Goal: Feedback & Contribution: Contribute content

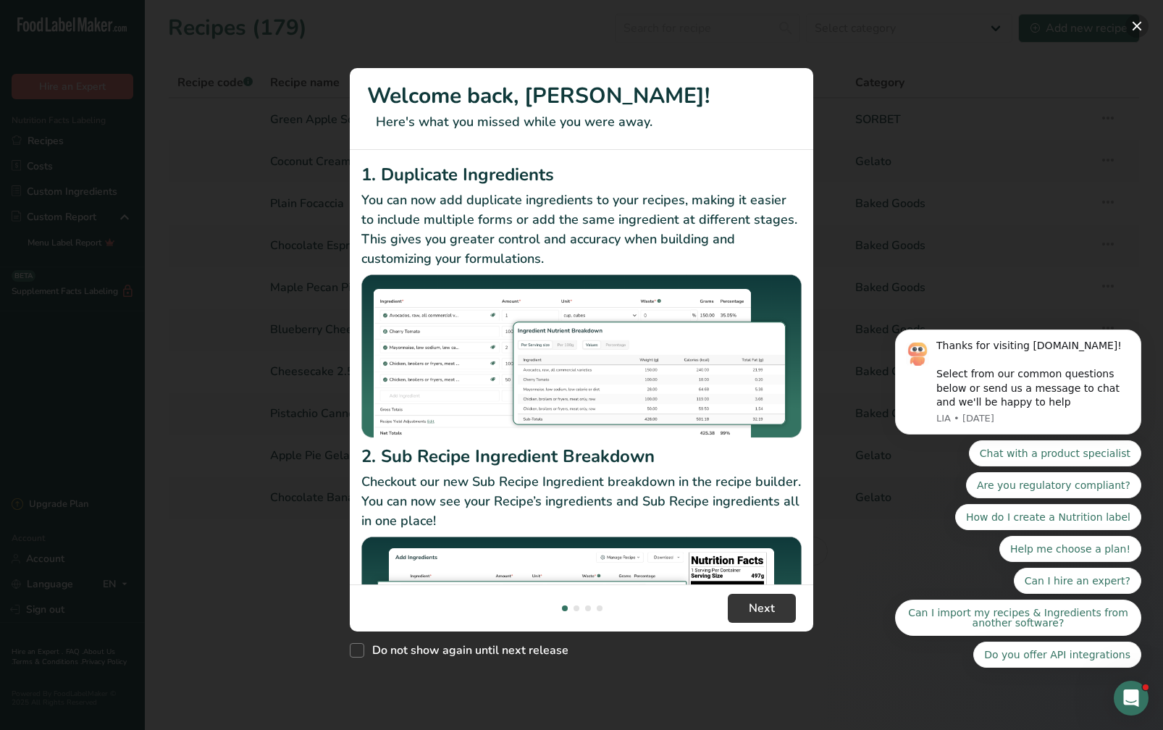
click at [1137, 26] on button "New Features" at bounding box center [1136, 25] width 23 height 23
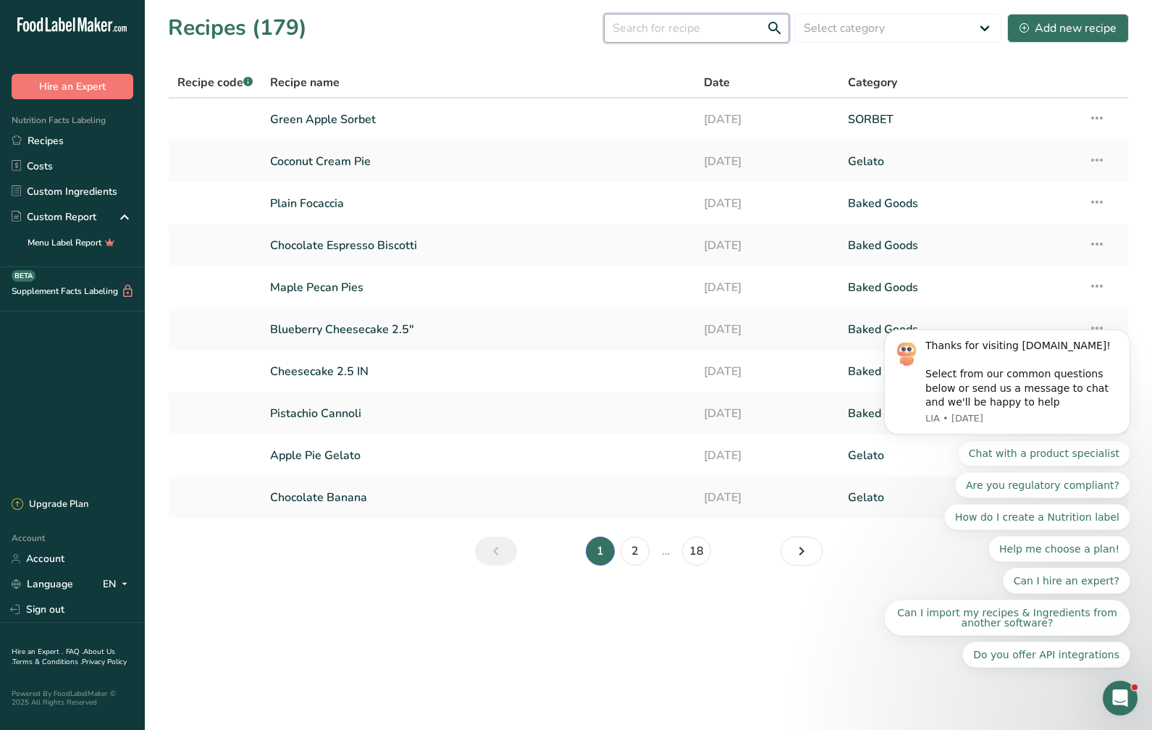
click at [702, 29] on input "text" at bounding box center [696, 28] width 185 height 29
type input "pass"
click at [1059, 26] on div "Add new recipe" at bounding box center [1067, 28] width 97 height 17
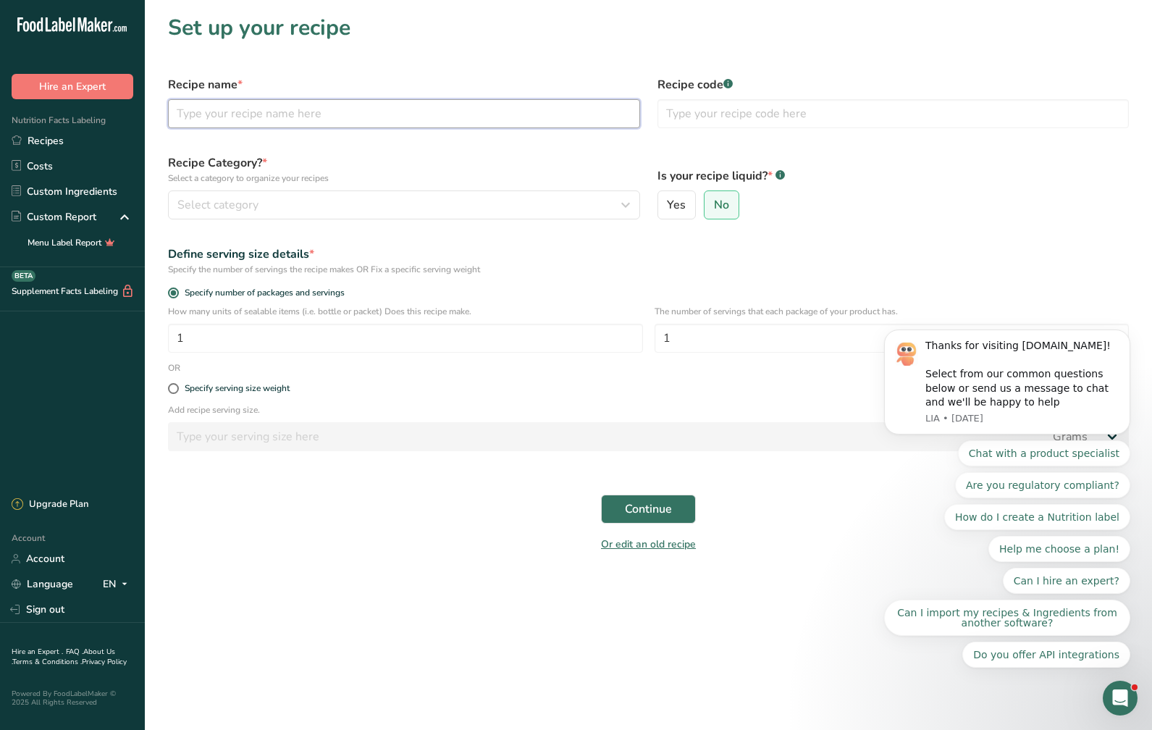
click at [321, 119] on input "text" at bounding box center [404, 113] width 472 height 29
click at [181, 110] on input "passionfruit" at bounding box center [404, 113] width 472 height 29
type input "Passionfruit"
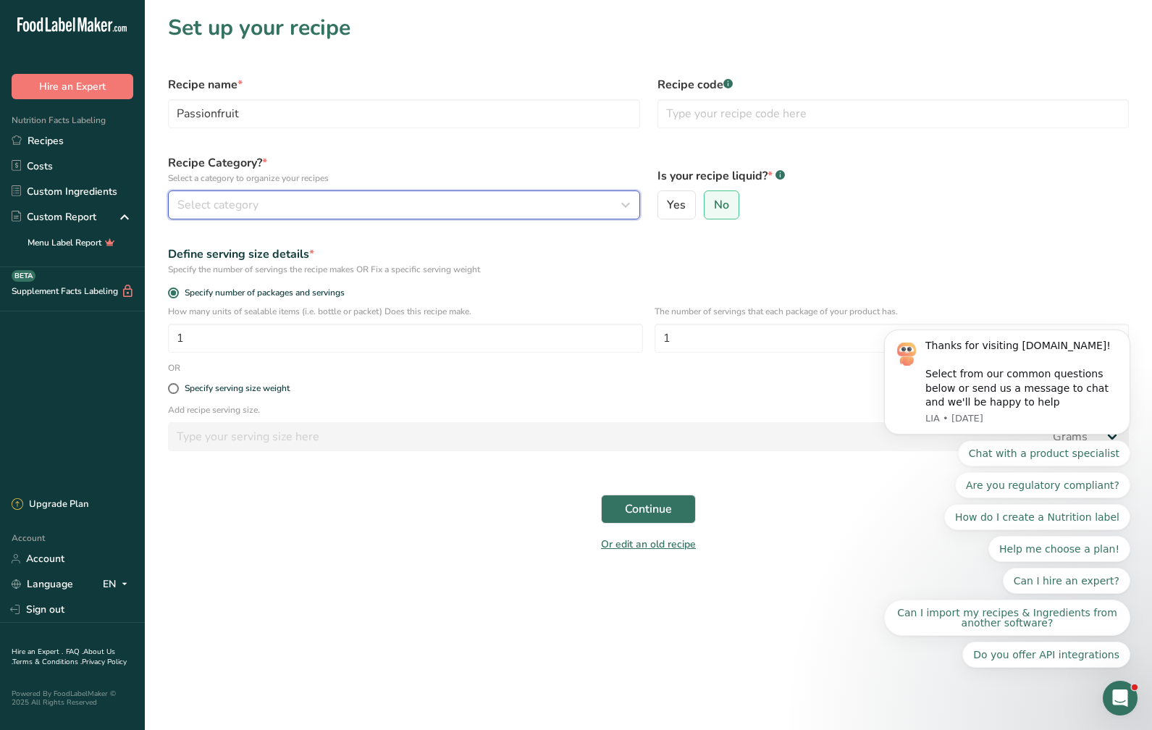
click at [249, 211] on span "Select category" at bounding box center [217, 204] width 81 height 17
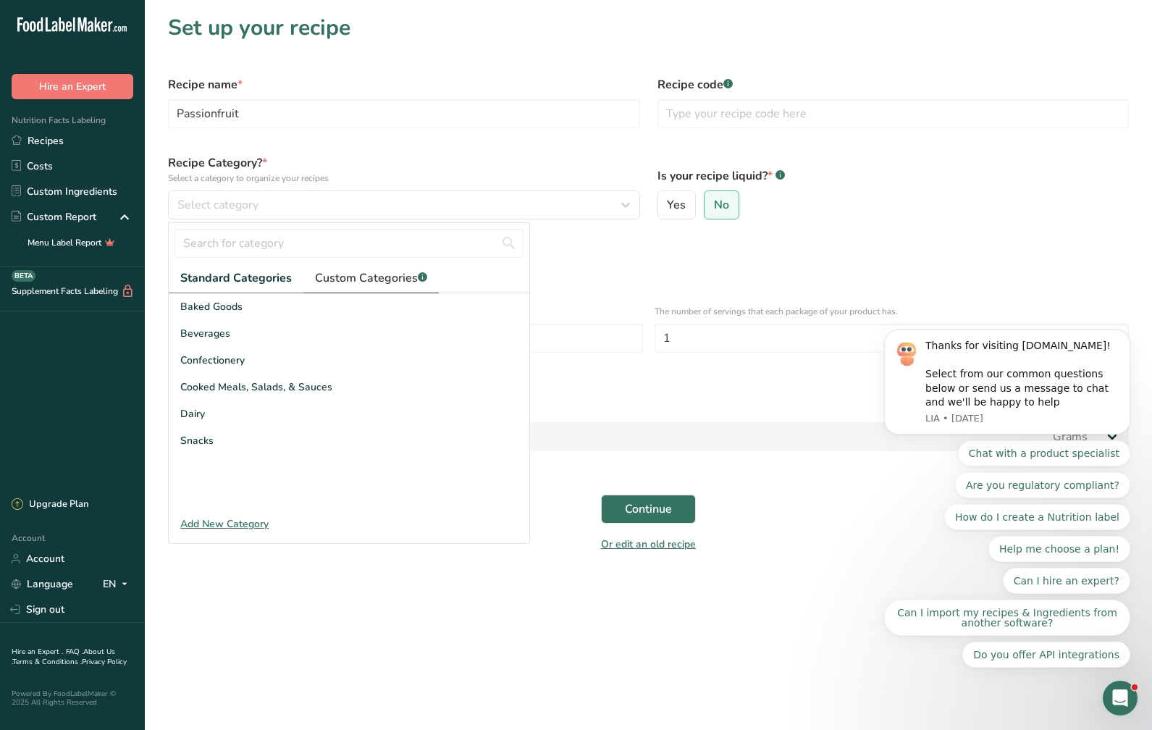
click at [384, 278] on span "Custom Categories .a-a{fill:#347362;}.b-a{fill:#fff;}" at bounding box center [371, 277] width 112 height 17
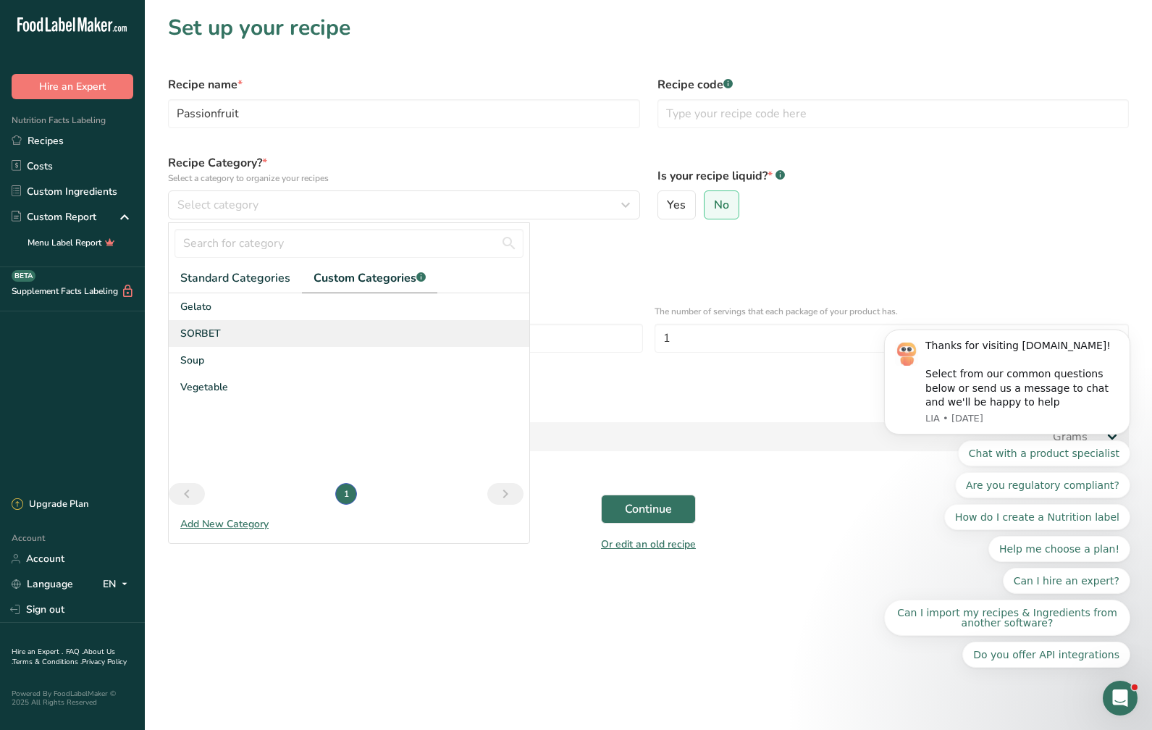
click at [298, 339] on div "SORBET" at bounding box center [349, 333] width 361 height 27
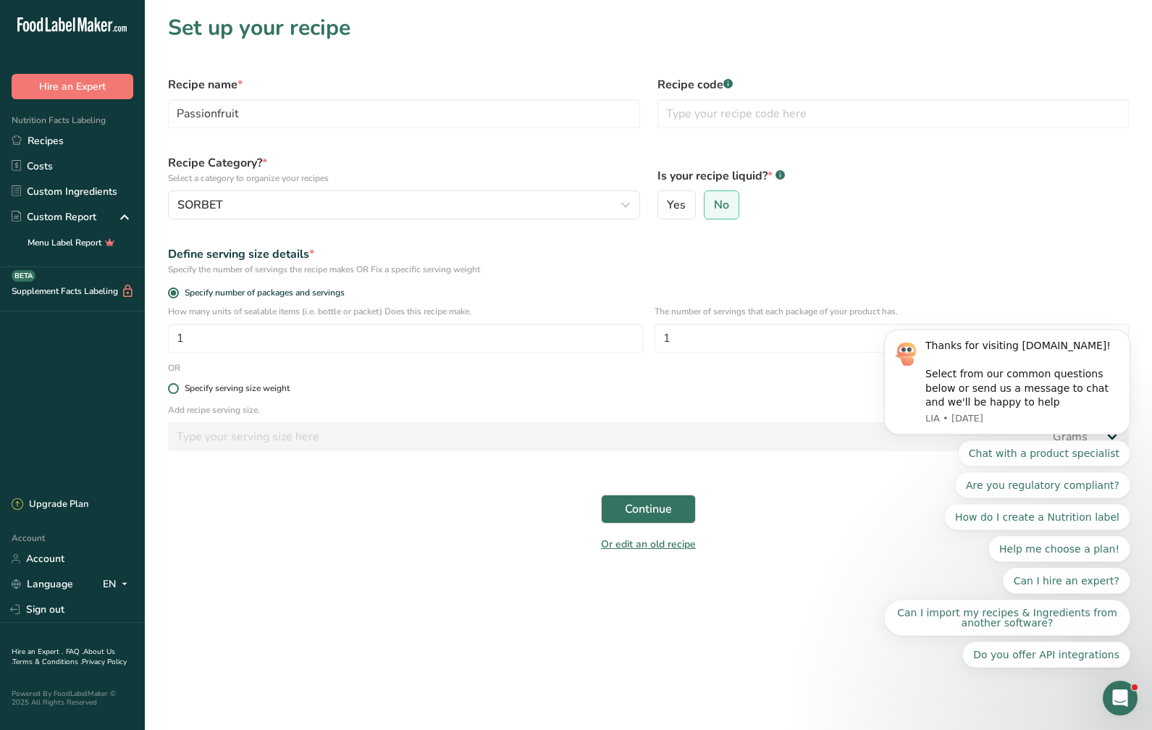
click at [174, 392] on span at bounding box center [173, 388] width 11 height 11
click at [174, 392] on input "Specify serving size weight" at bounding box center [172, 388] width 9 height 9
radio input "true"
radio input "false"
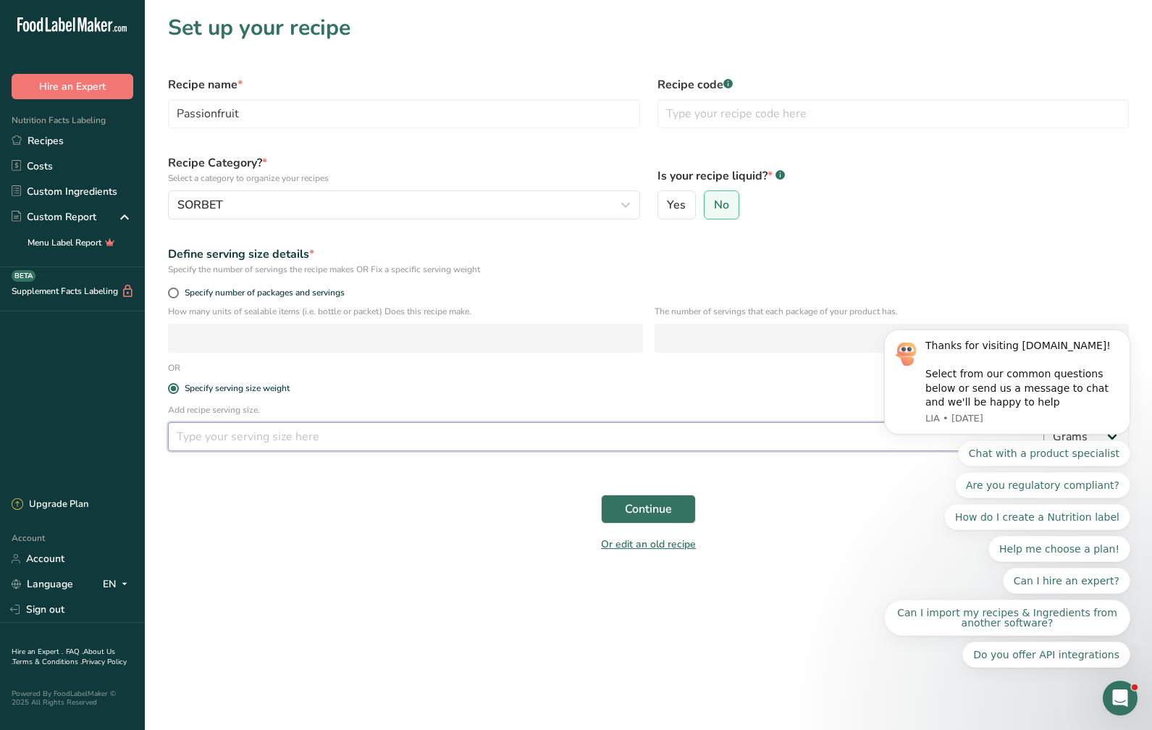
click at [297, 441] on input "number" at bounding box center [606, 436] width 876 height 29
type input "55"
click at [641, 512] on span "Continue" at bounding box center [648, 508] width 47 height 17
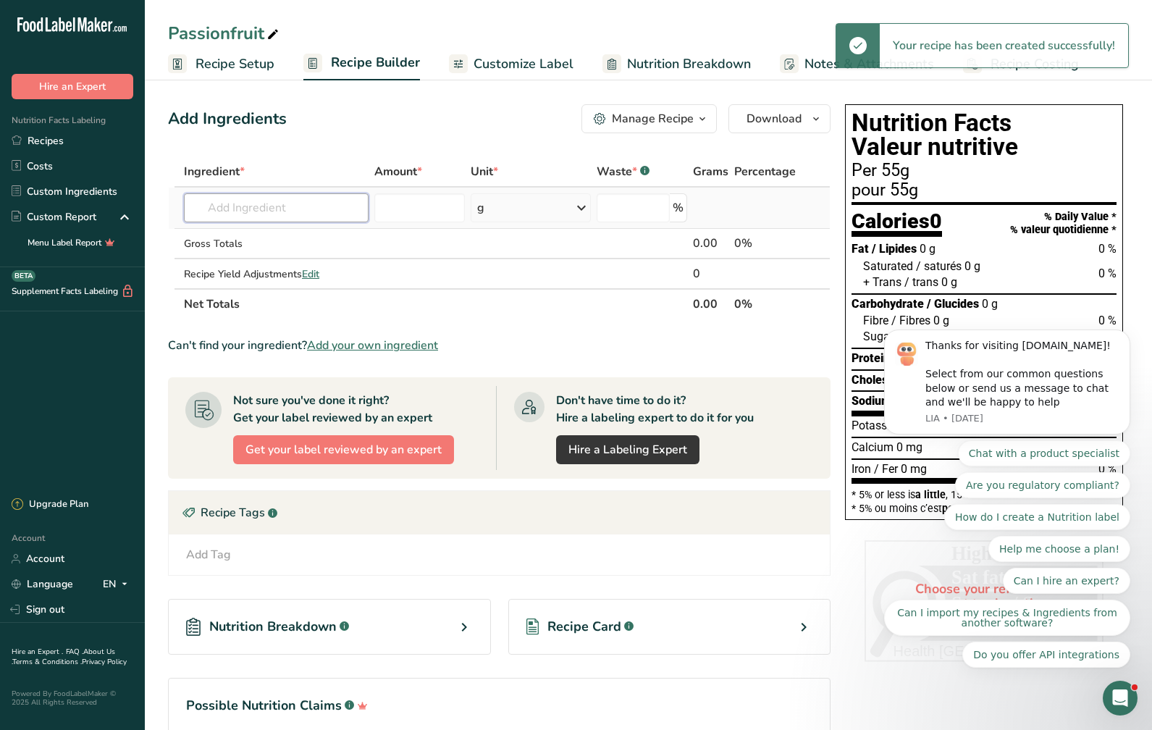
click at [306, 205] on input "text" at bounding box center [276, 207] width 185 height 29
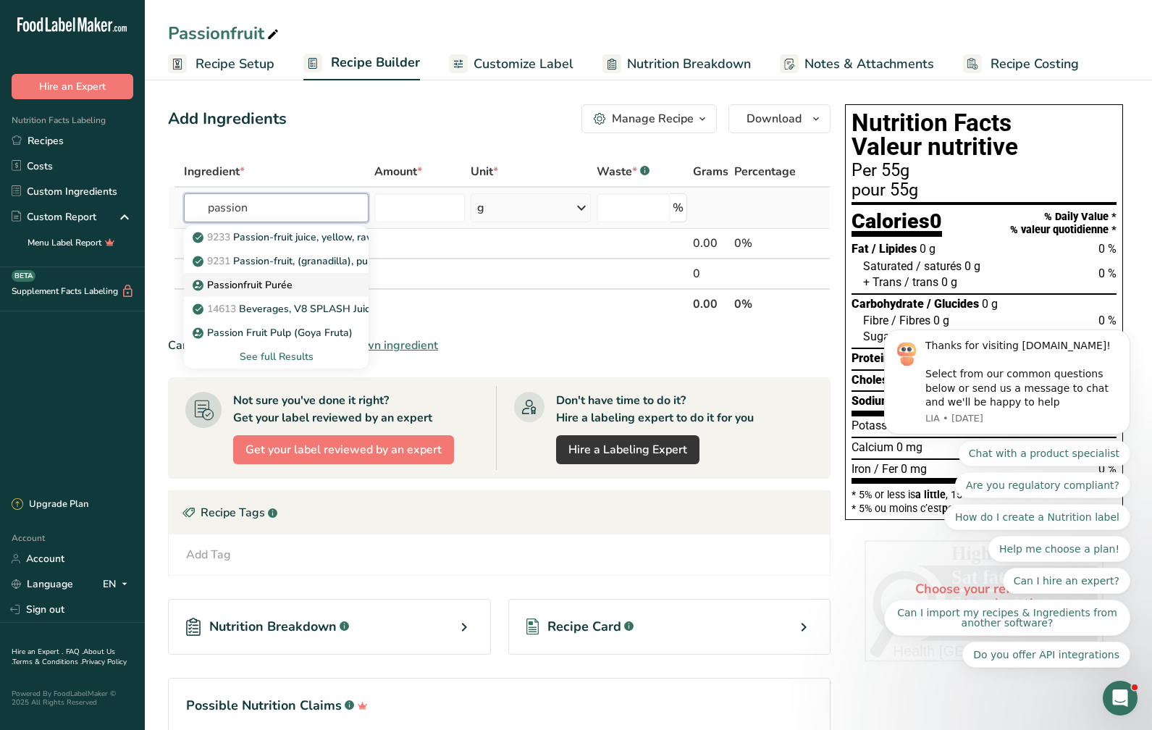
type input "passion"
click at [282, 279] on p "Passionfruit Purée" at bounding box center [243, 284] width 97 height 15
type input "Passionfruit Purée"
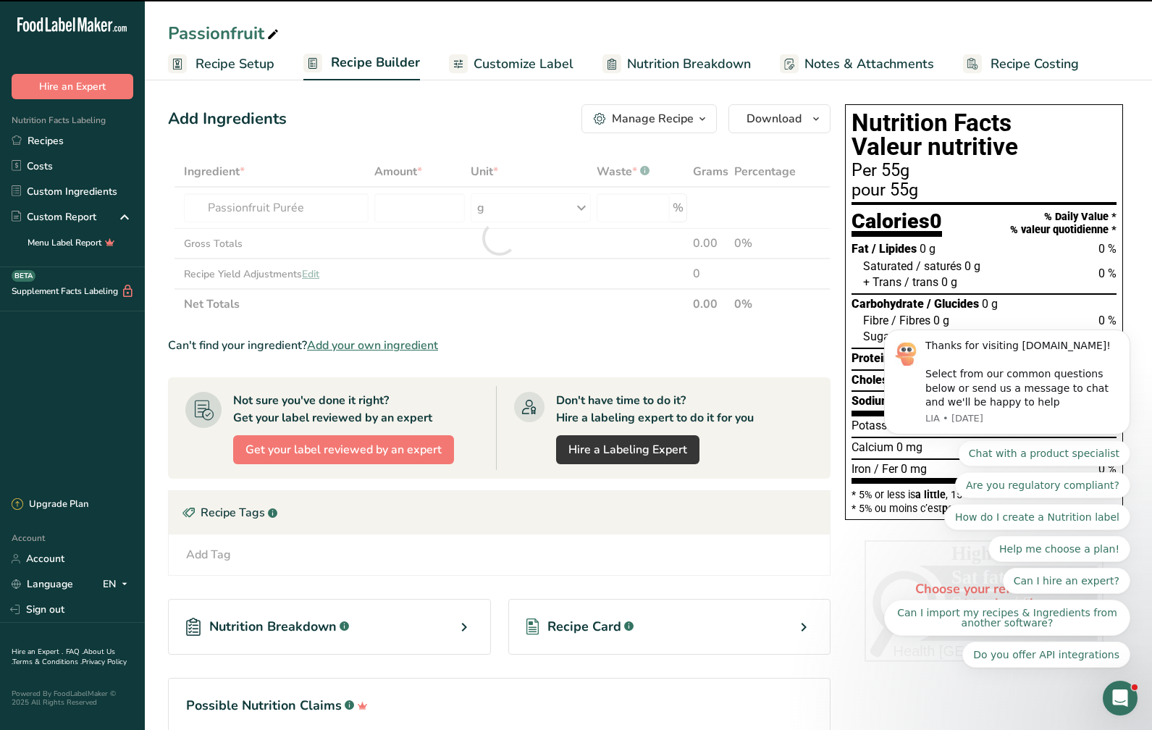
type input "0"
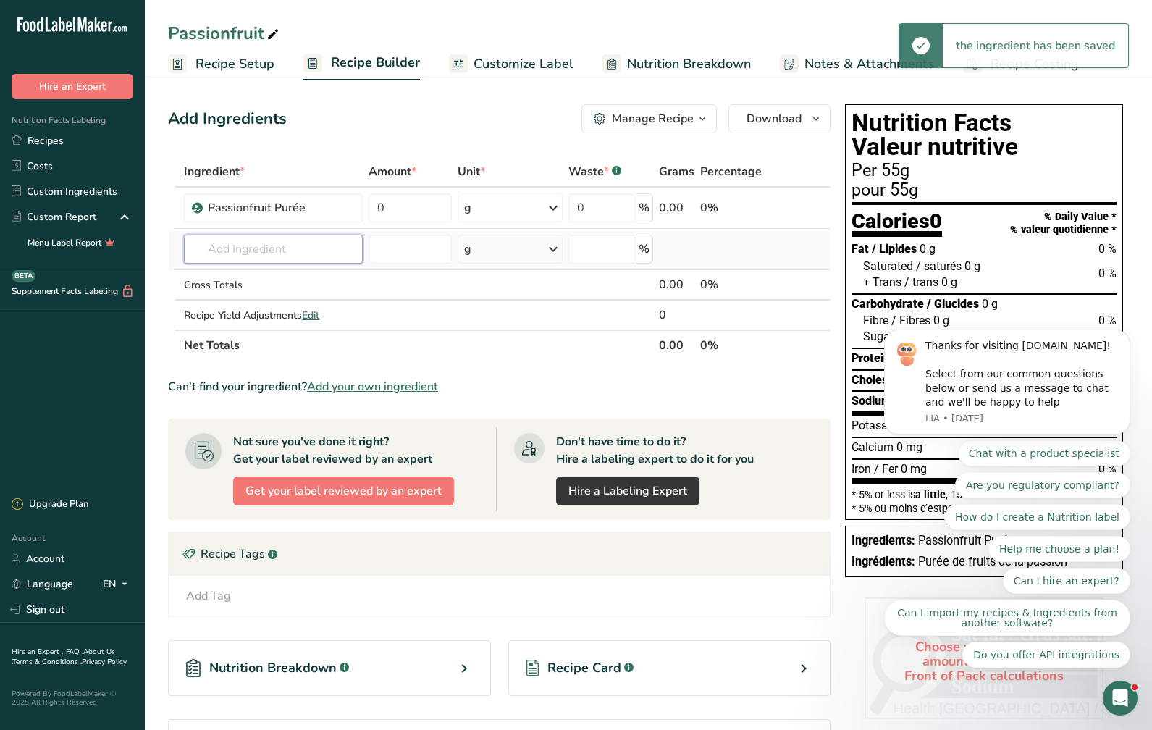
click at [265, 252] on input "text" at bounding box center [273, 249] width 179 height 29
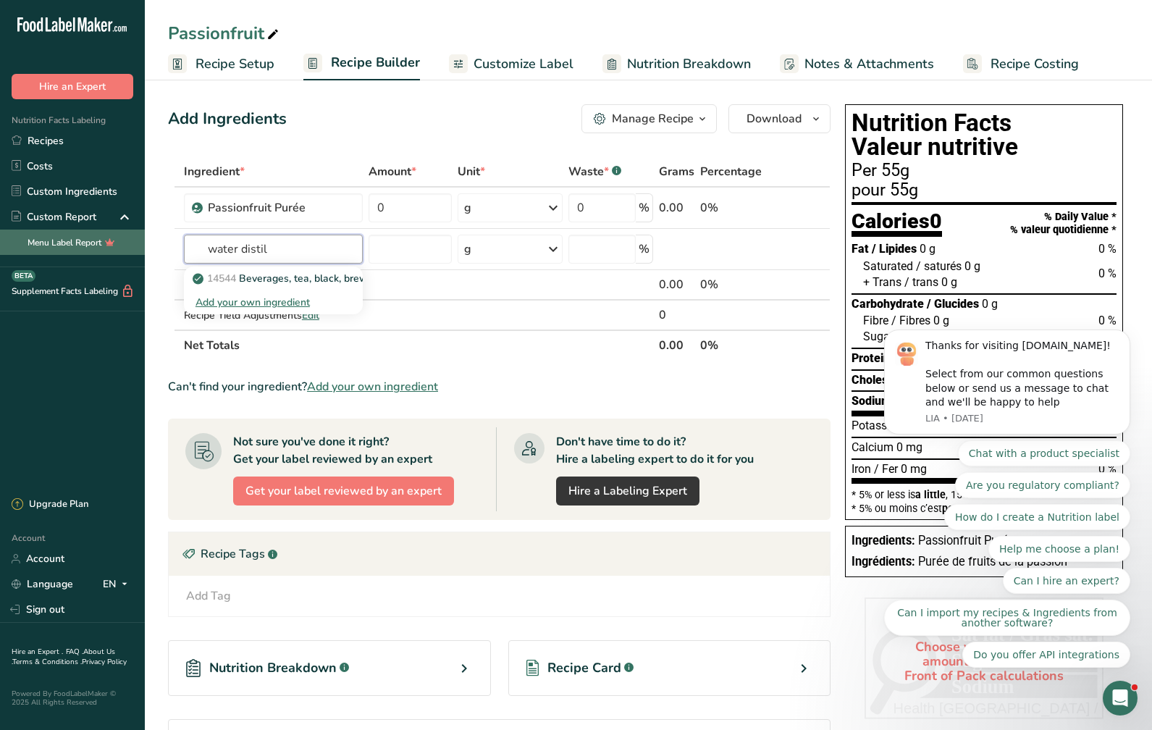
drag, startPoint x: 290, startPoint y: 251, endPoint x: 142, endPoint y: 248, distance: 147.7
click at [142, 248] on div ".a-20{fill:#fff;} Hire an Expert Nutrition Facts Labeling Recipes Costs Custom …" at bounding box center [576, 422] width 1152 height 844
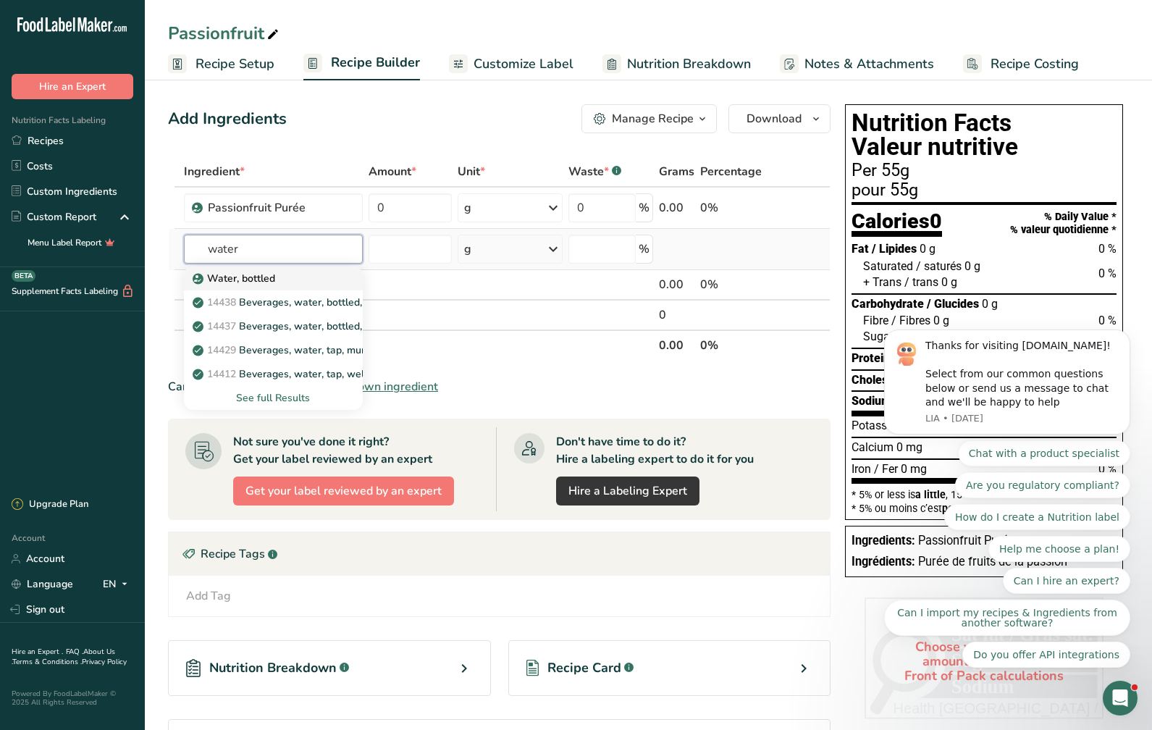
type input "water"
click at [264, 275] on p "Water, bottled" at bounding box center [235, 278] width 80 height 15
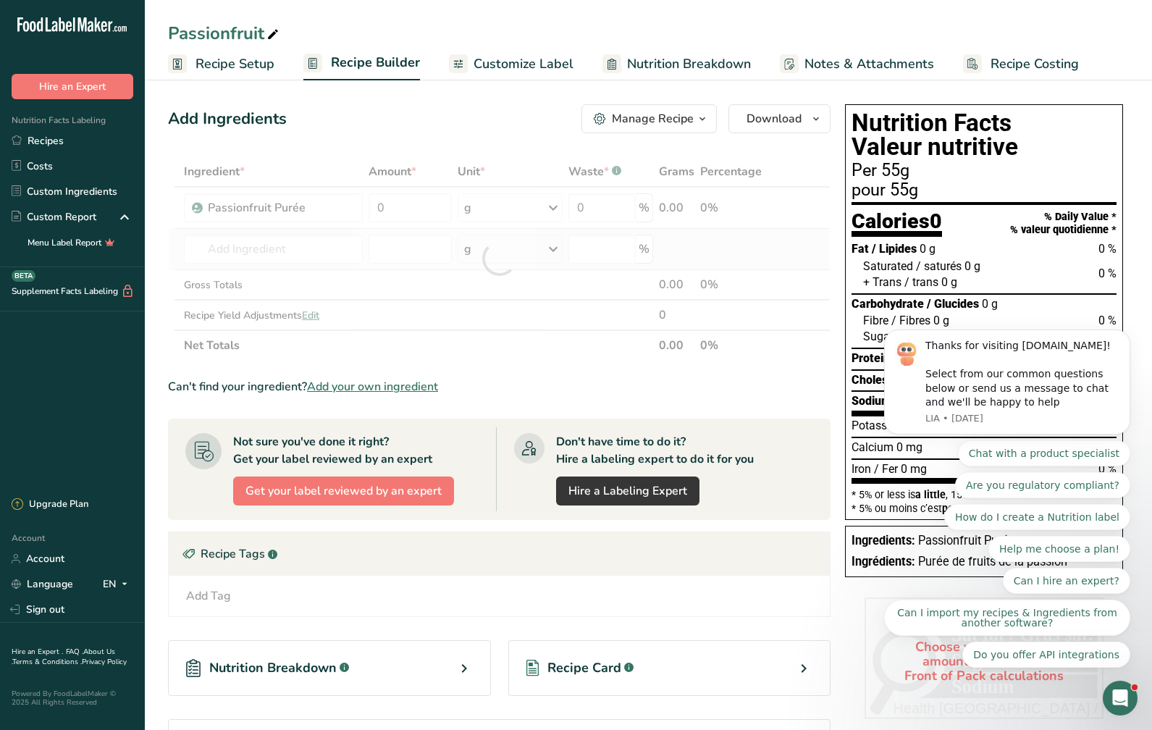
type input "Water, bottled"
type input "0"
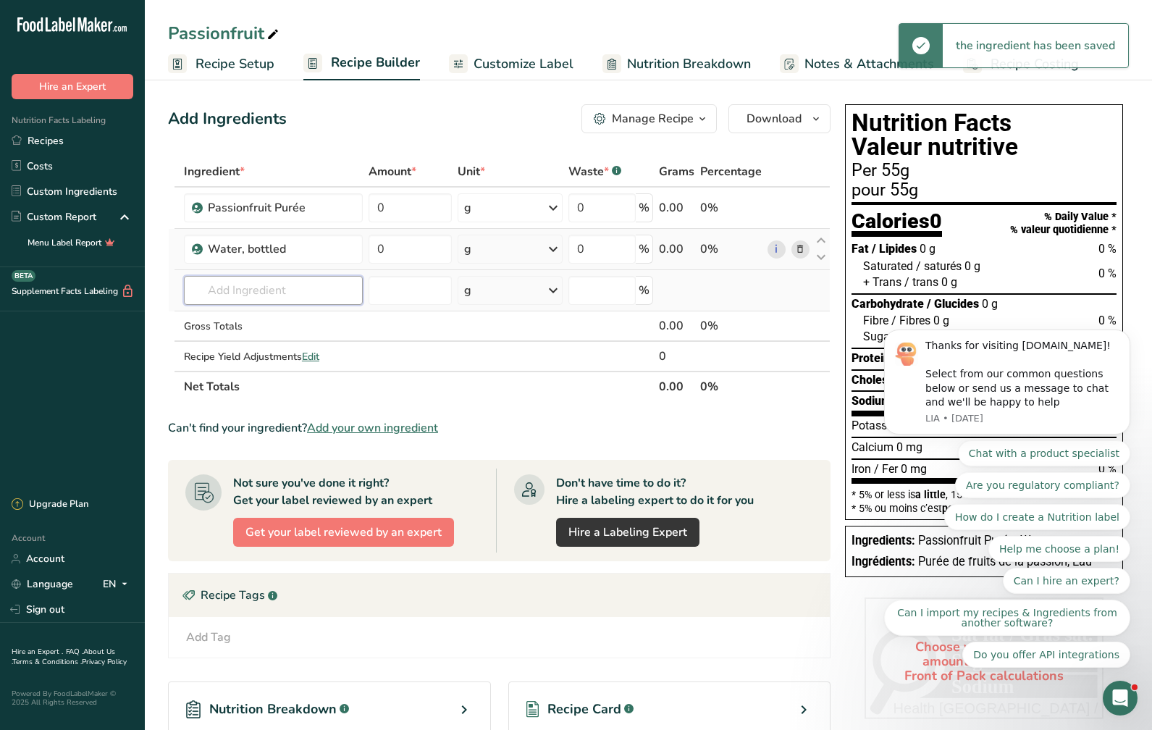
click at [264, 287] on input "text" at bounding box center [273, 290] width 179 height 29
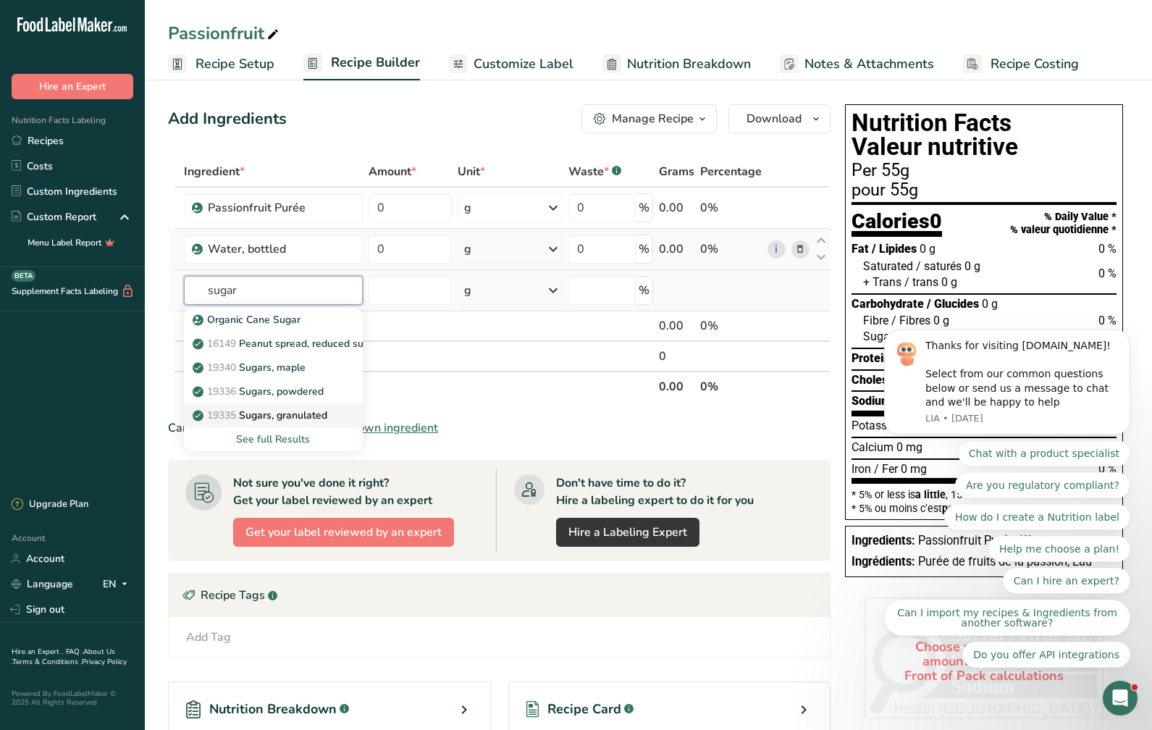
type input "sugar"
click at [332, 415] on link "19335 [GEOGRAPHIC_DATA], granulated" at bounding box center [273, 415] width 179 height 24
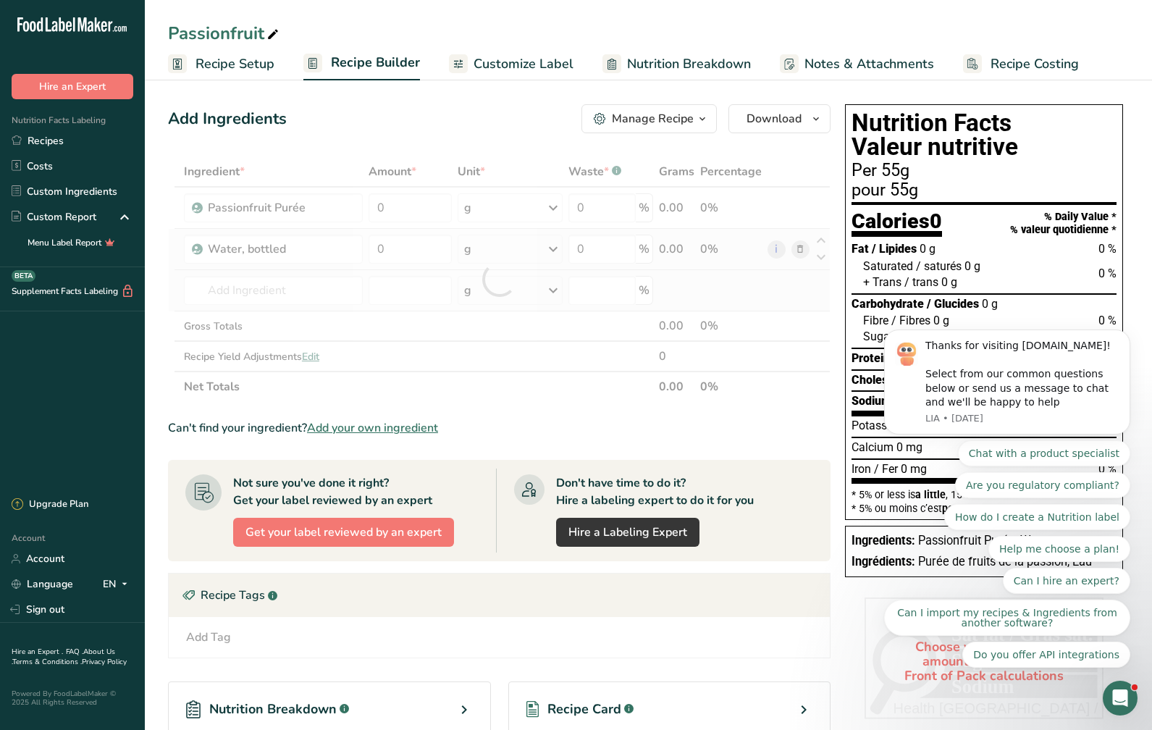
type input "Sugars, granulated"
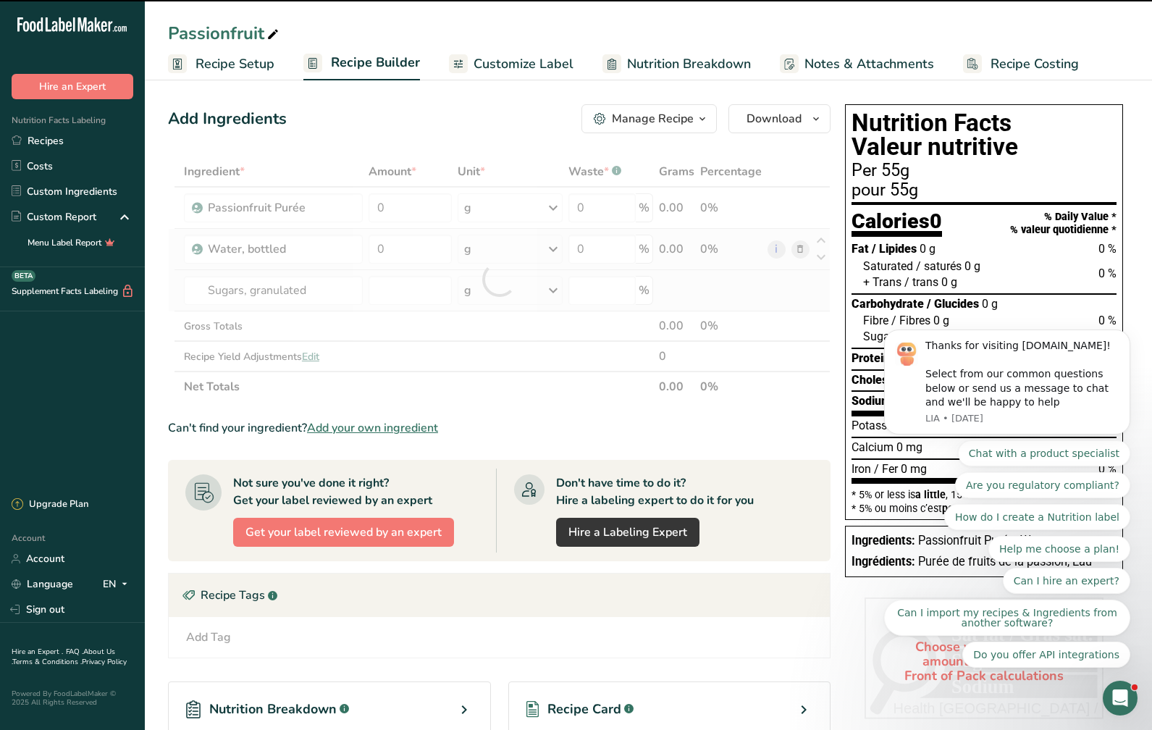
type input "0"
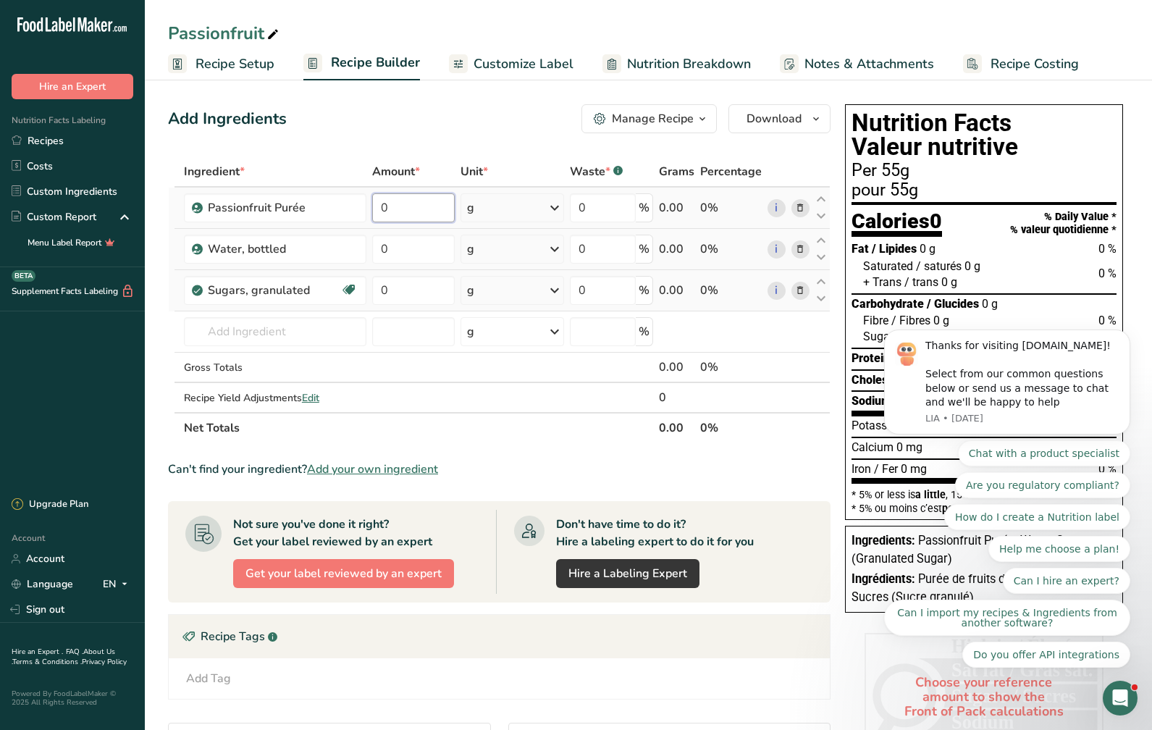
drag, startPoint x: 434, startPoint y: 213, endPoint x: 371, endPoint y: 215, distance: 63.0
click at [371, 215] on td "0" at bounding box center [413, 208] width 88 height 41
type input "2000"
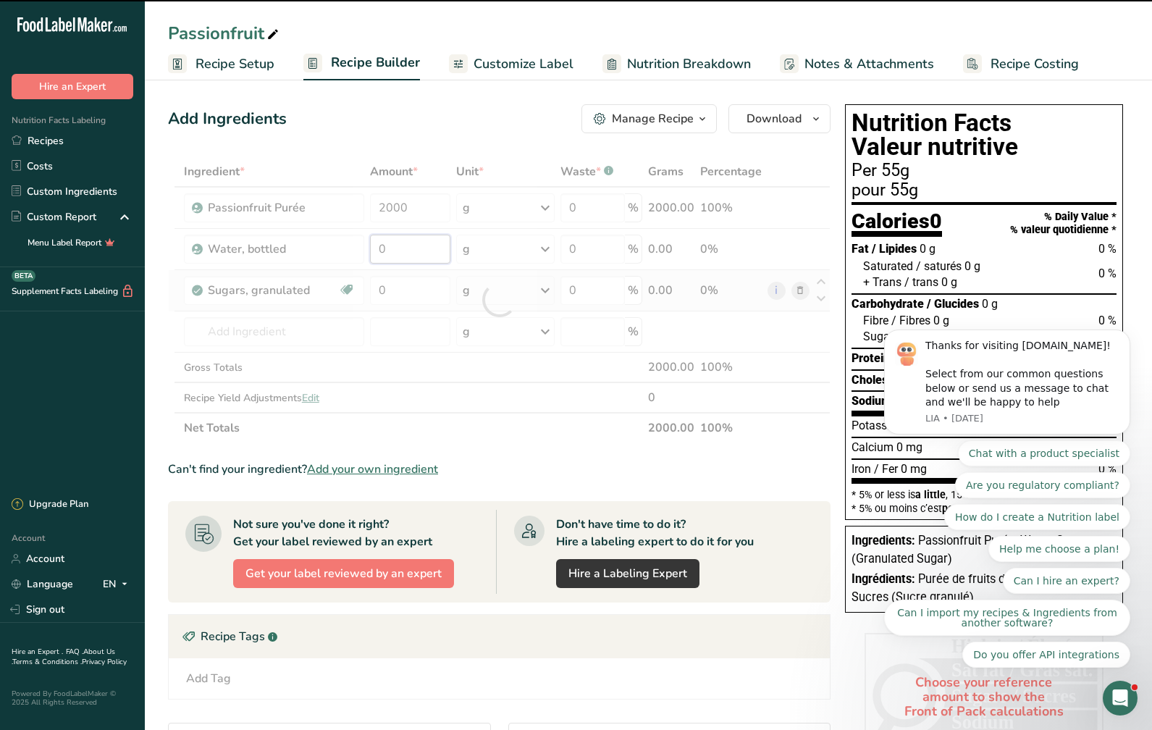
drag, startPoint x: 423, startPoint y: 251, endPoint x: 369, endPoint y: 241, distance: 54.4
click at [369, 241] on td "0" at bounding box center [410, 249] width 86 height 41
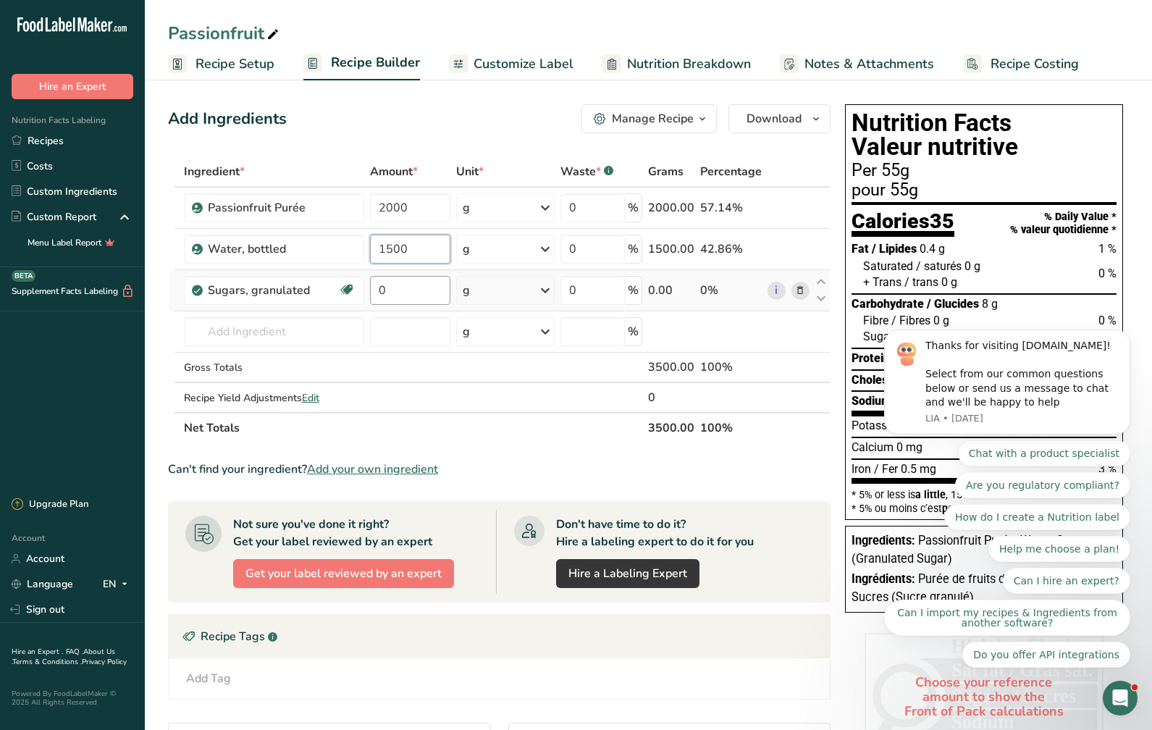
type input "1500"
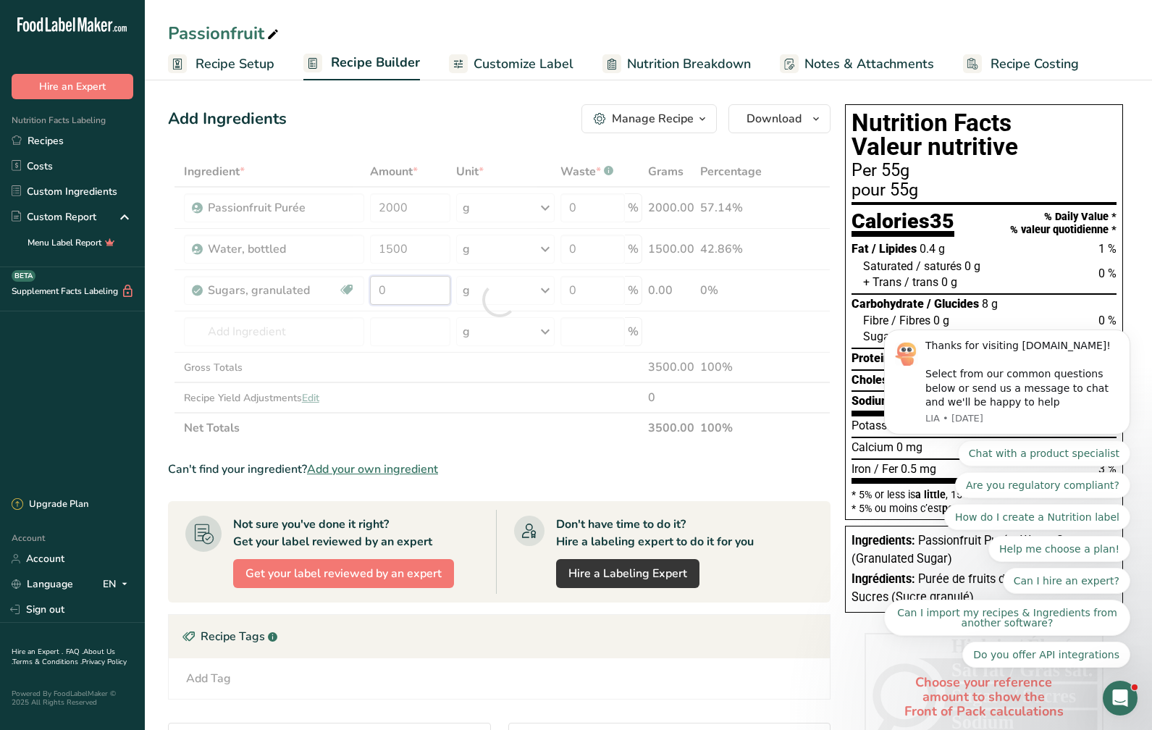
drag, startPoint x: 422, startPoint y: 298, endPoint x: 345, endPoint y: 293, distance: 77.7
click at [345, 293] on div "Ingredient * Amount * Unit * Waste * .a-a{fill:#347362;}.b-a{fill:#fff;} Grams …" at bounding box center [499, 299] width 663 height 287
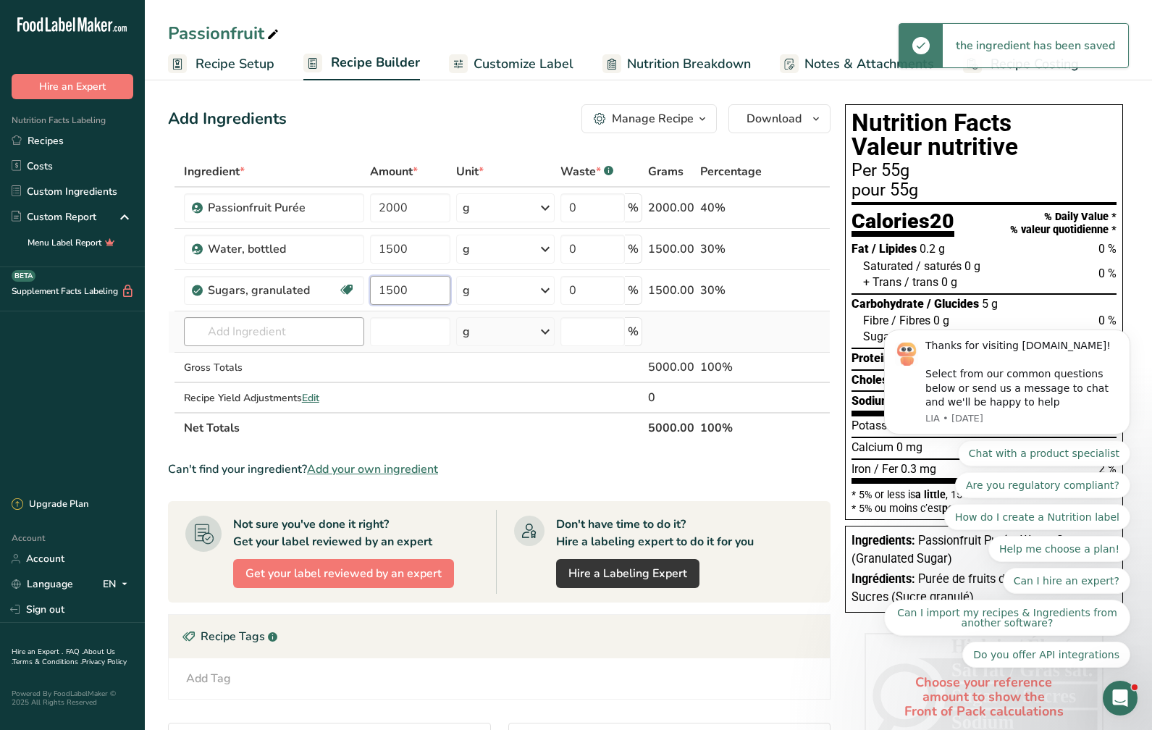
type input "1500"
click at [261, 338] on div "Ingredient * Amount * Unit * Waste * .a-a{fill:#347362;}.b-a{fill:#fff;} Grams …" at bounding box center [499, 299] width 663 height 287
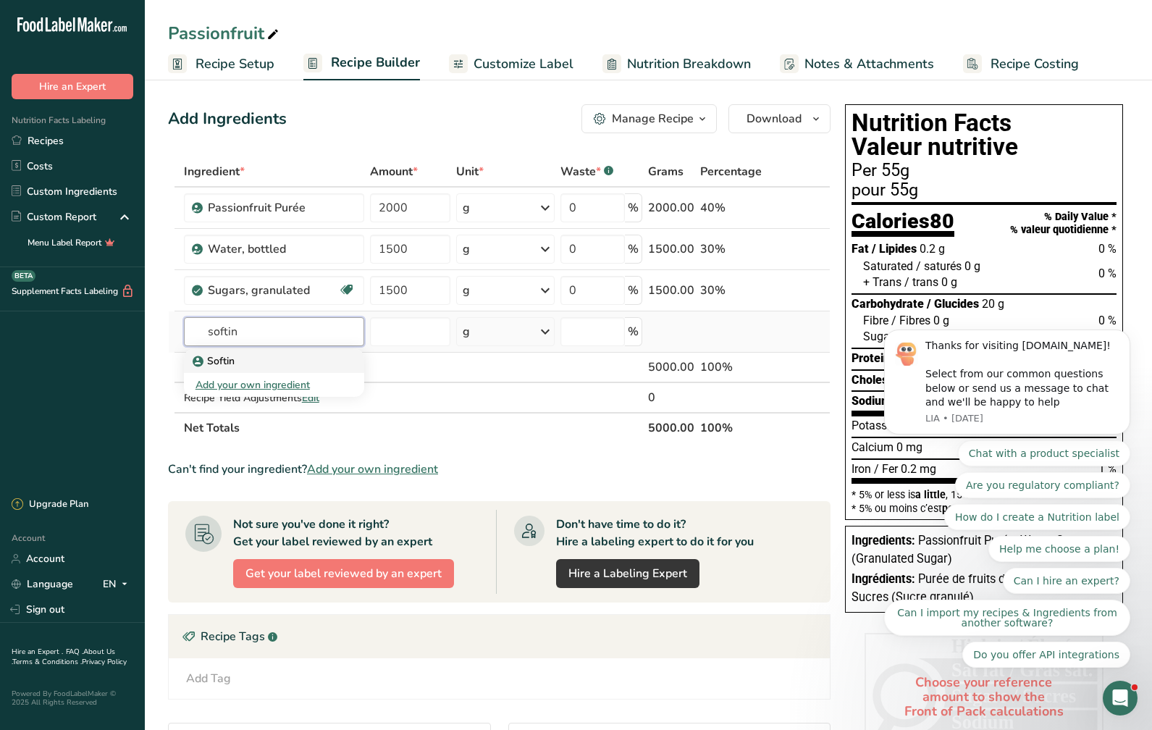
type input "softin"
click at [248, 356] on div "Softin" at bounding box center [262, 360] width 135 height 15
type input "Softin"
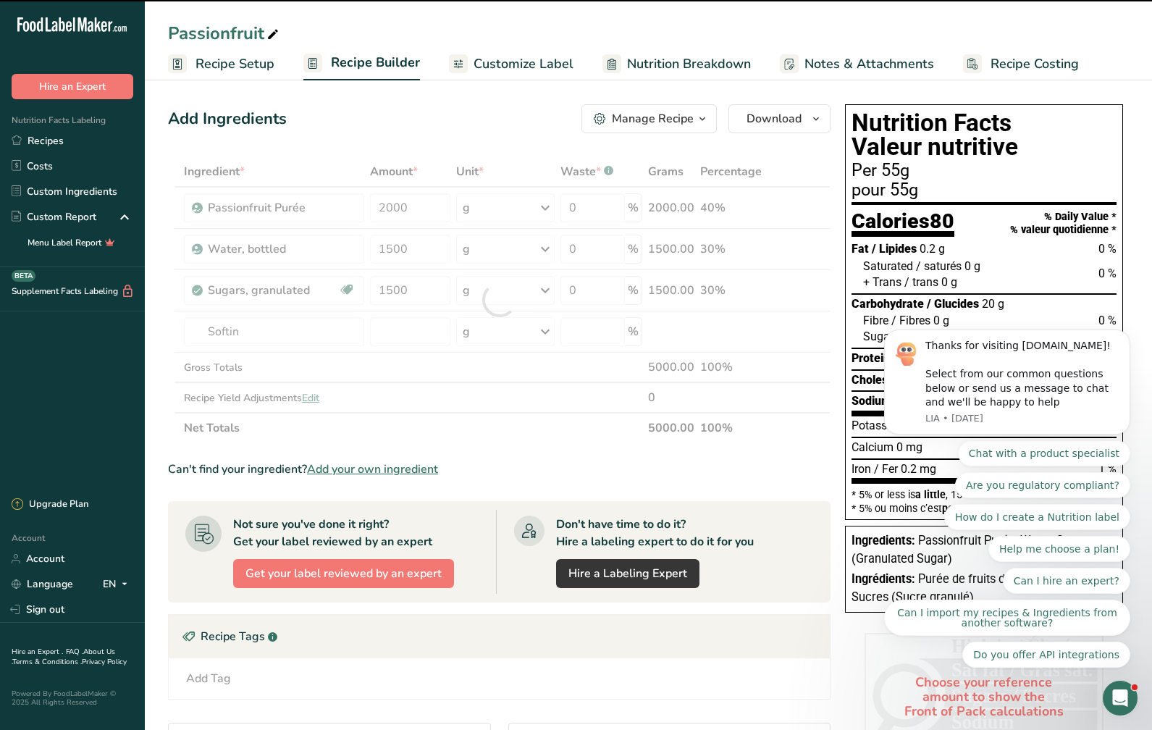
type input "0"
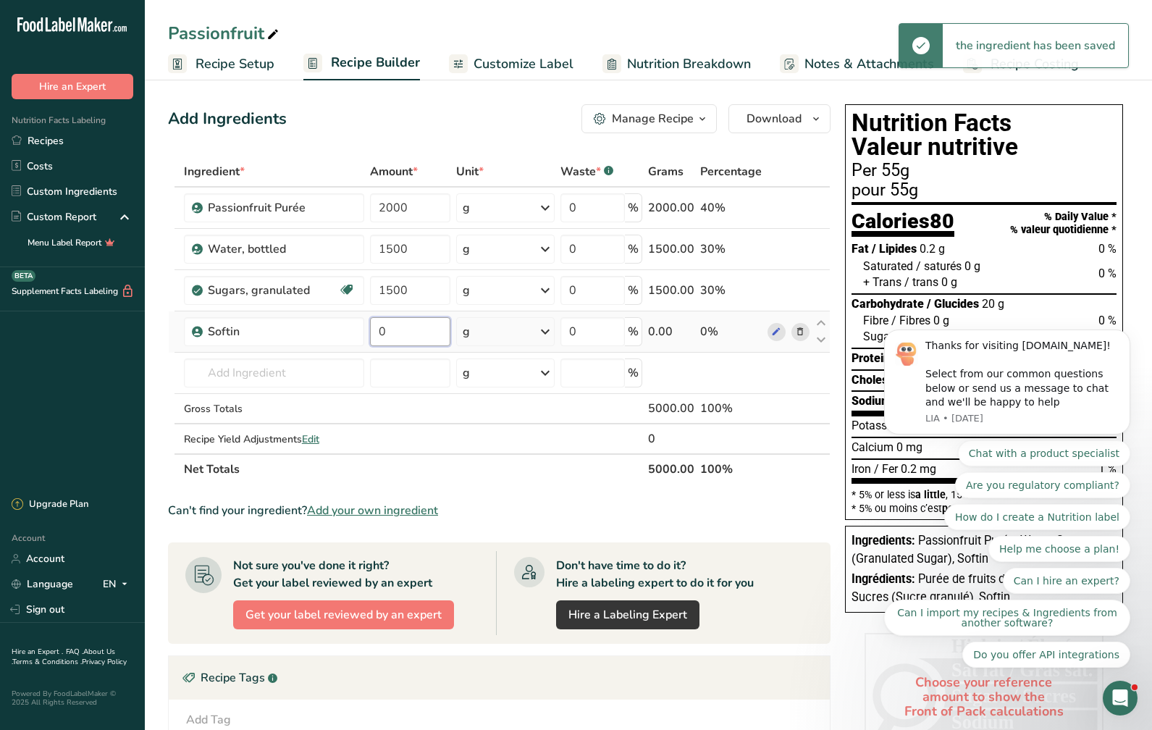
drag, startPoint x: 421, startPoint y: 336, endPoint x: 380, endPoint y: 336, distance: 40.5
click at [380, 336] on input "0" at bounding box center [410, 331] width 80 height 29
type input "5"
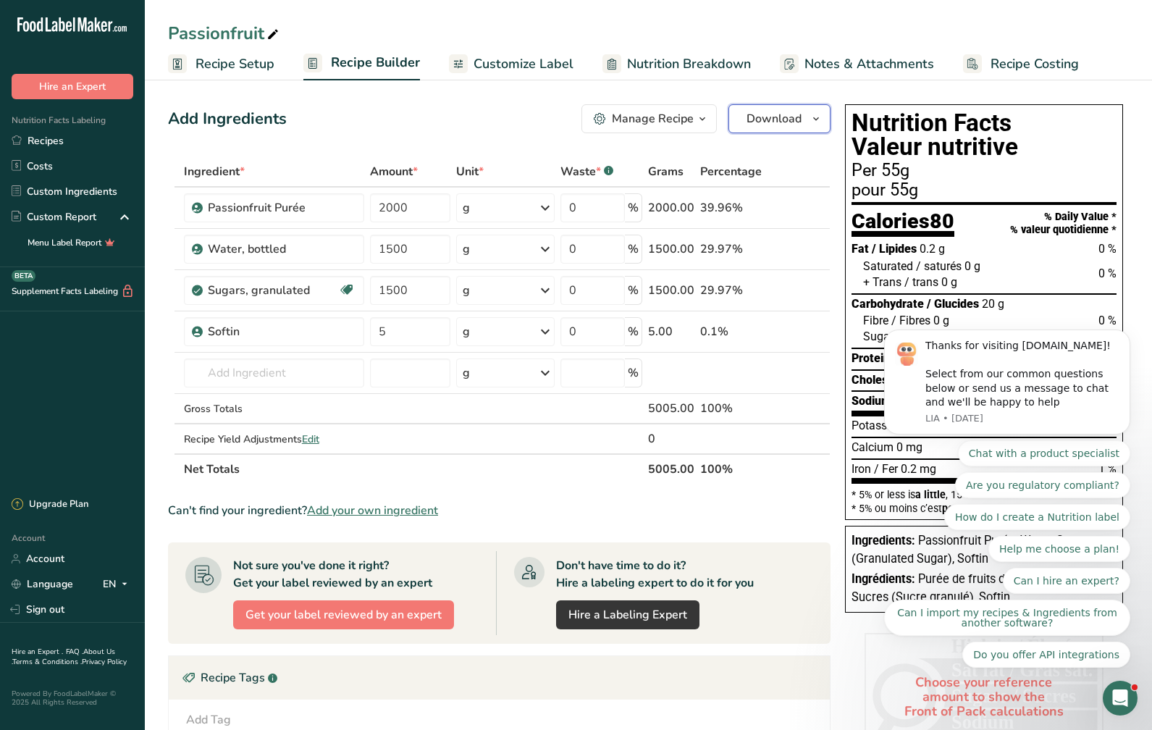
click at [795, 115] on span "Download" at bounding box center [773, 118] width 55 height 17
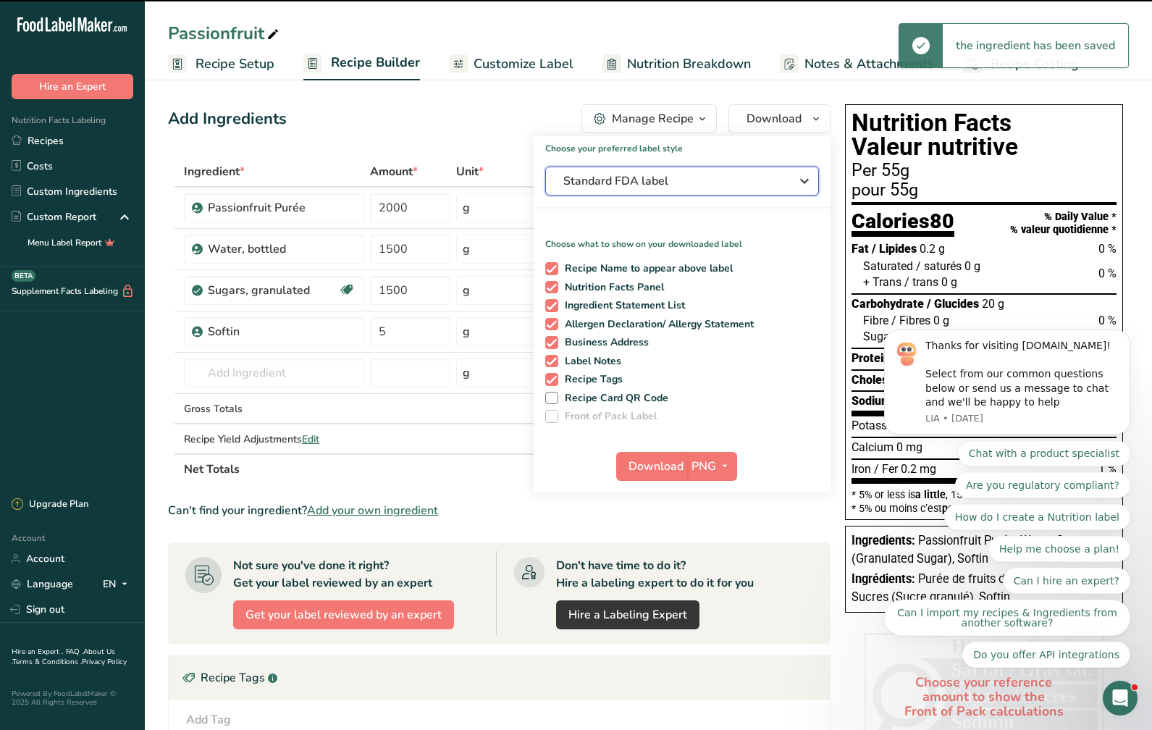
click at [741, 184] on span "Standard FDA label" at bounding box center [671, 180] width 217 height 17
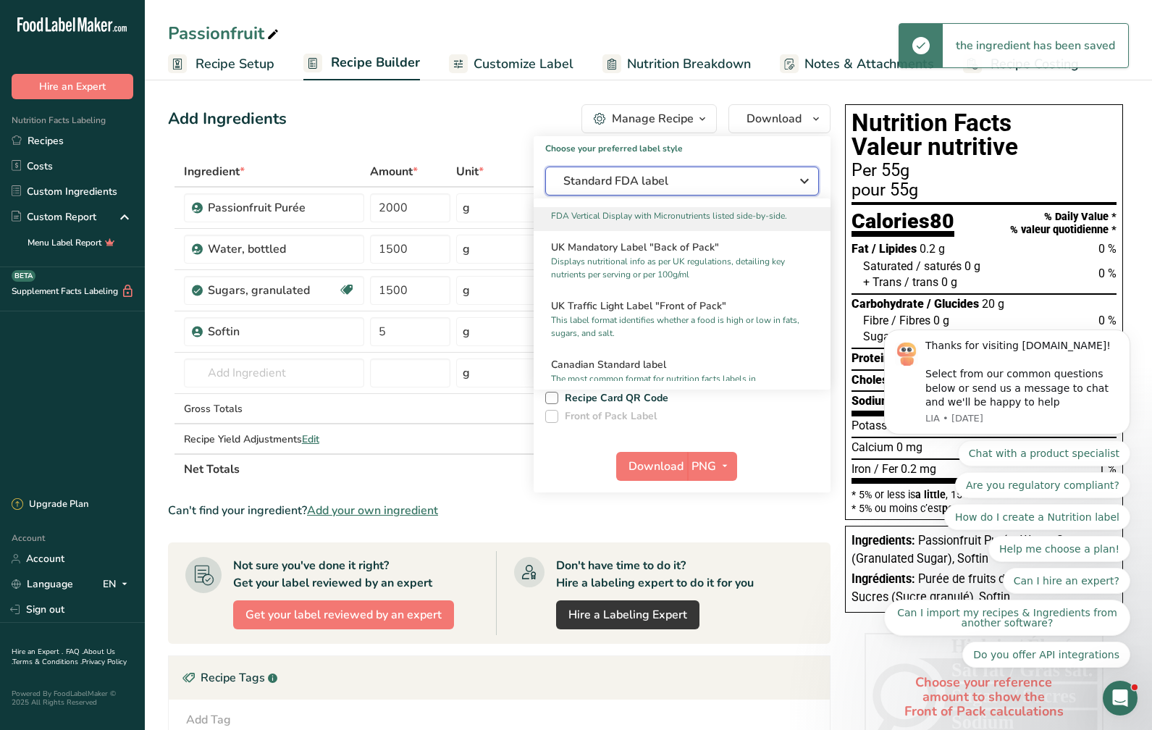
scroll to position [507, 0]
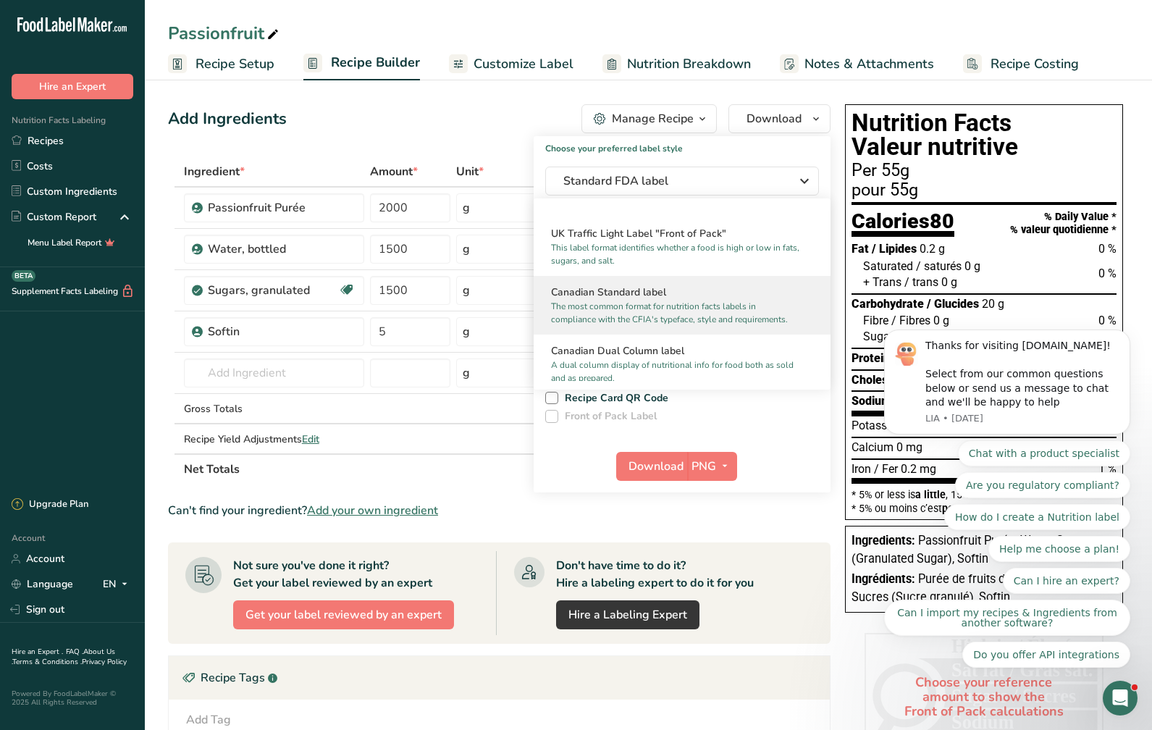
click at [697, 314] on p "The most common format for nutrition facts labels in compliance with the CFIA's…" at bounding box center [675, 313] width 249 height 26
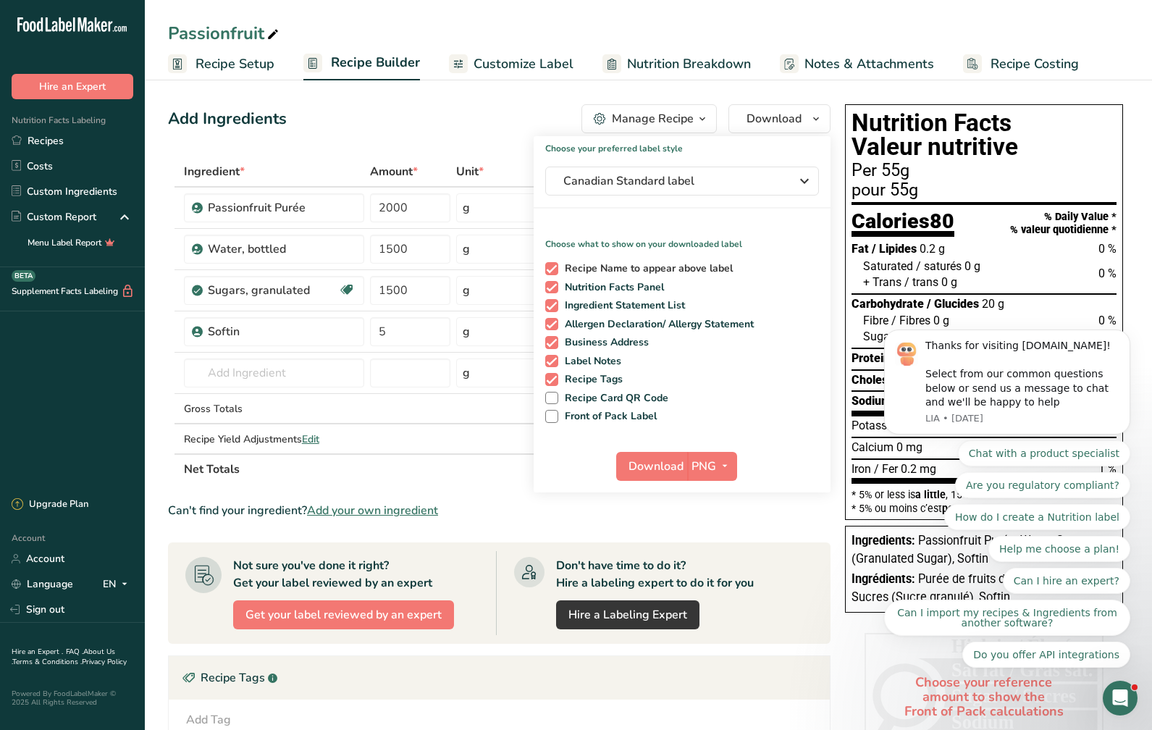
click at [553, 266] on span at bounding box center [551, 268] width 13 height 13
click at [553, 266] on input "Recipe Name to appear above label" at bounding box center [549, 268] width 9 height 9
checkbox input "false"
click at [670, 463] on span "Download" at bounding box center [655, 466] width 55 height 17
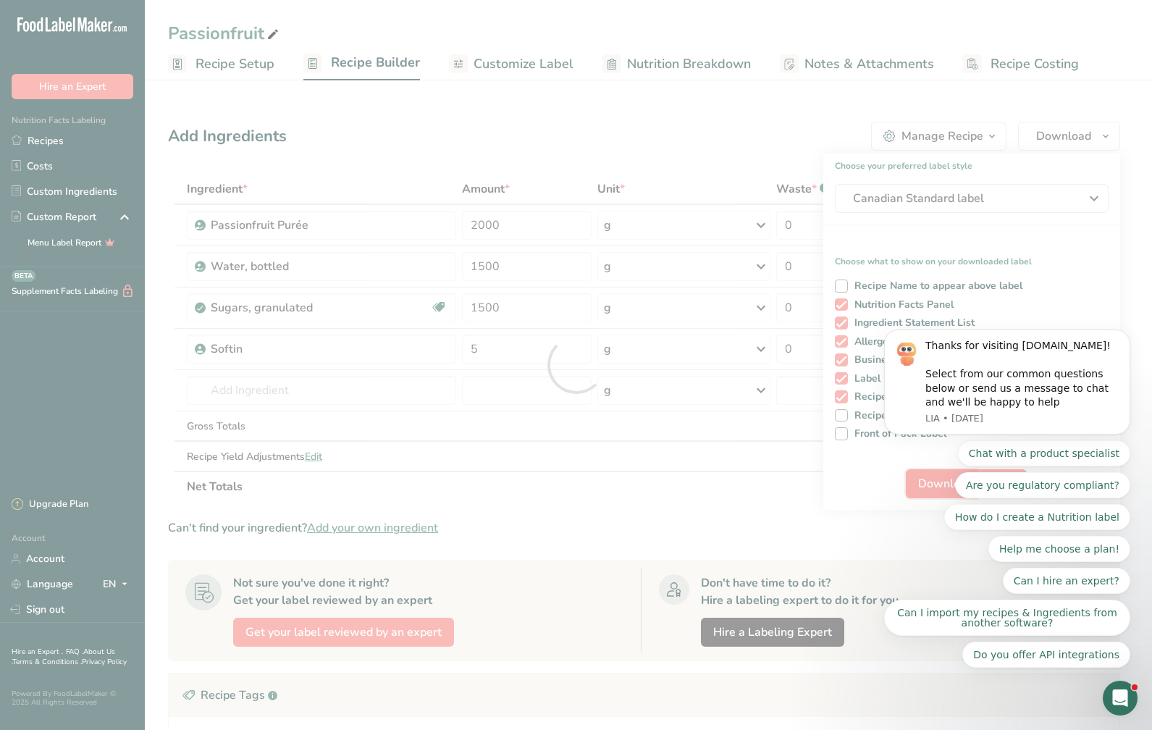
scroll to position [0, 0]
